Goal: Task Accomplishment & Management: Use online tool/utility

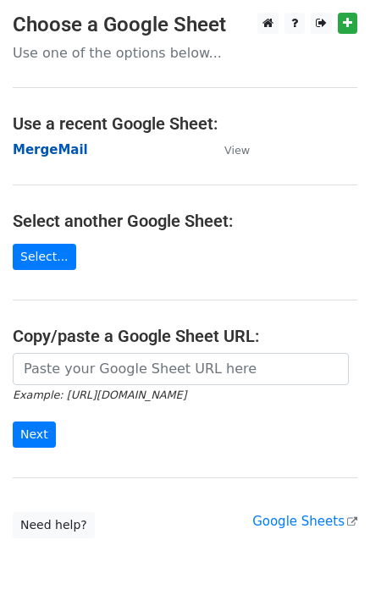
click at [62, 154] on strong "MergeMail" at bounding box center [50, 149] width 75 height 15
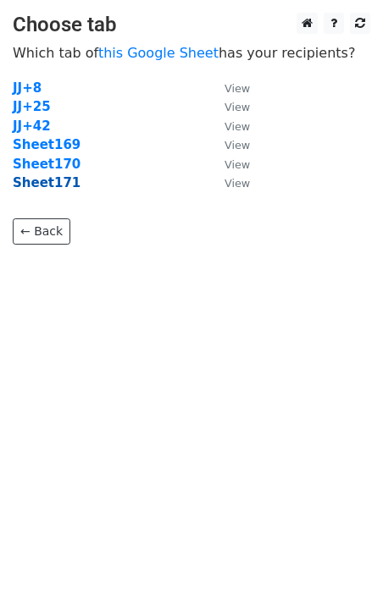
click at [58, 188] on strong "Sheet171" at bounding box center [47, 182] width 68 height 15
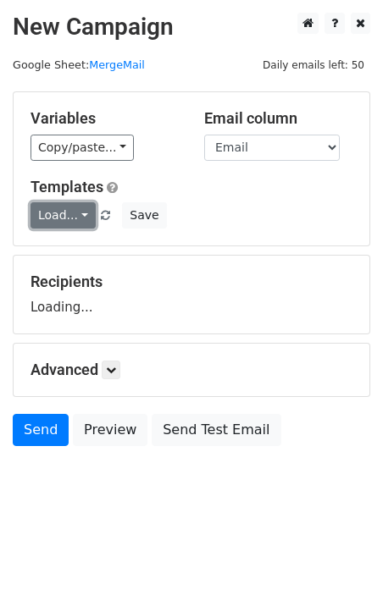
click at [76, 214] on link "Load..." at bounding box center [62, 215] width 65 height 26
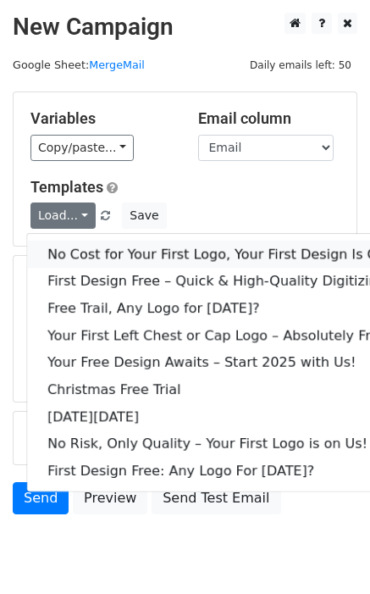
click at [128, 252] on link "No Cost for Your First Logo, Your First Design Is On Us!" at bounding box center [230, 254] width 407 height 27
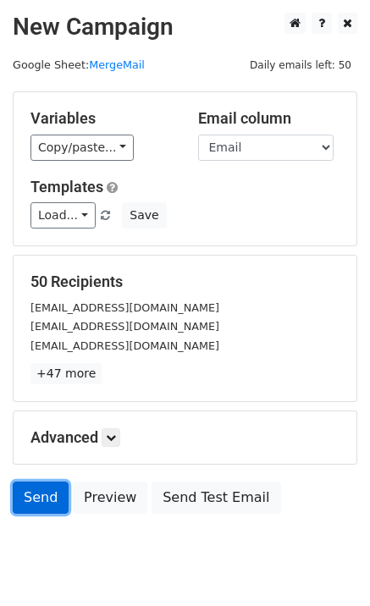
click at [39, 505] on link "Send" at bounding box center [41, 498] width 56 height 32
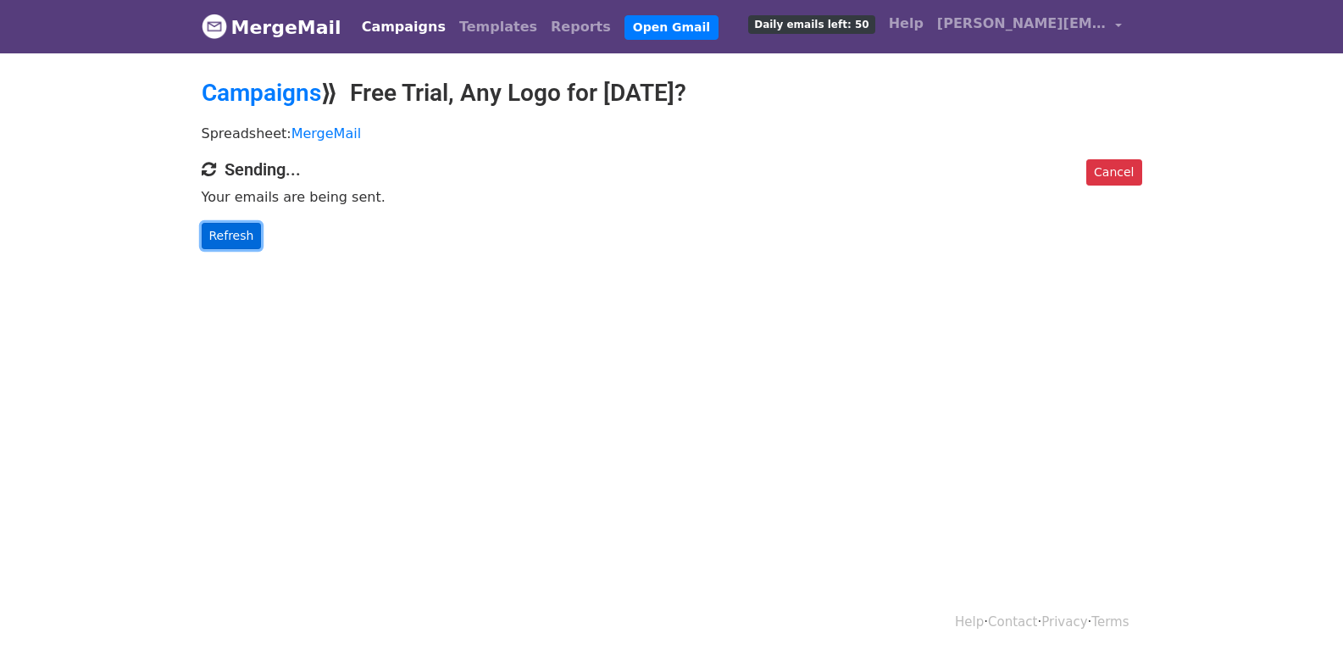
click at [239, 227] on link "Refresh" at bounding box center [232, 236] width 60 height 26
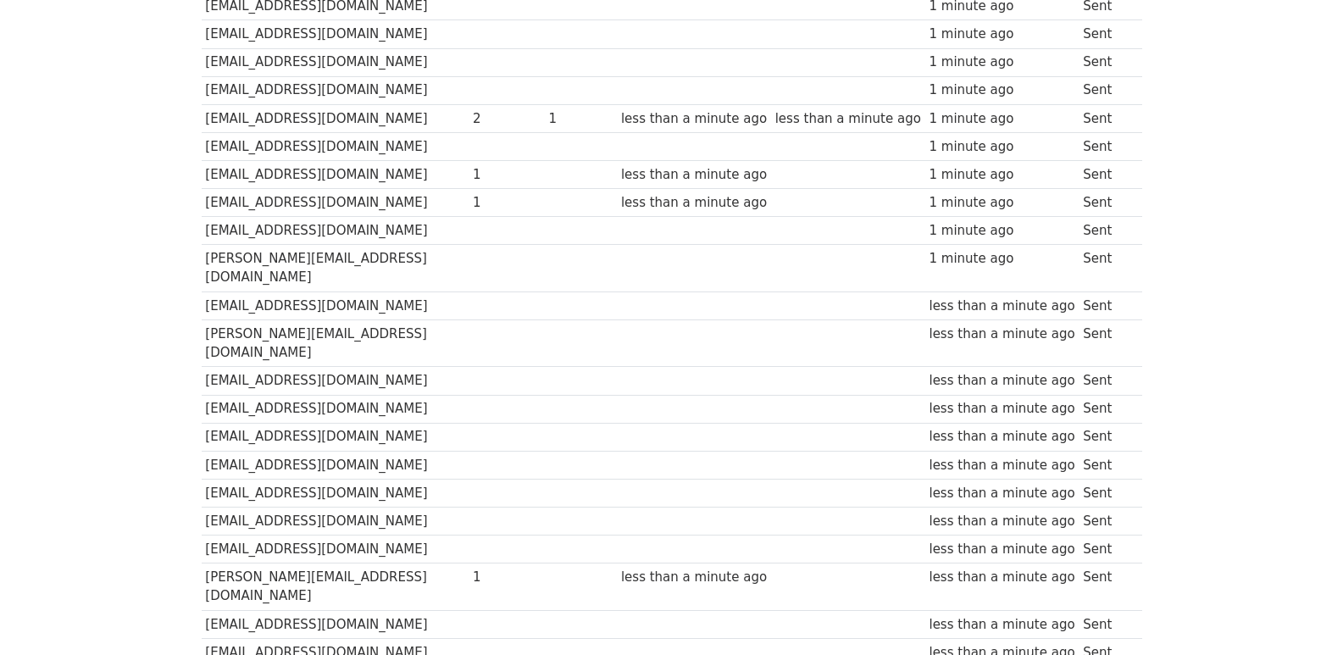
scroll to position [1179, 0]
